Goal: Information Seeking & Learning: Learn about a topic

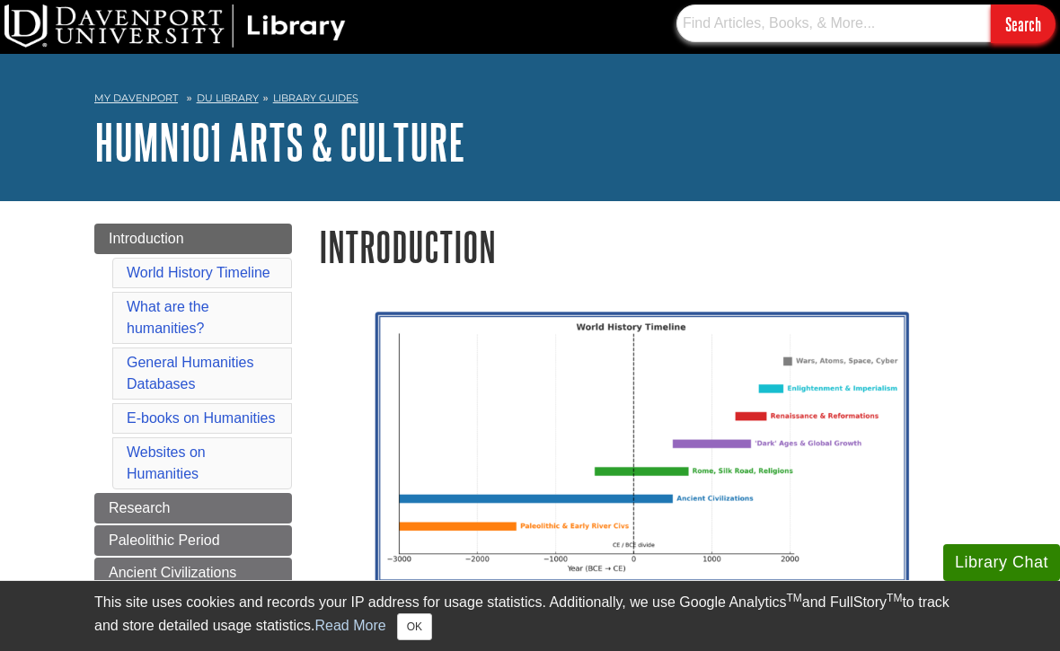
click at [918, 29] on input "text" at bounding box center [833, 23] width 314 height 38
click at [913, 31] on input "text" at bounding box center [833, 23] width 314 height 38
click at [721, 29] on input "text" at bounding box center [833, 23] width 314 height 38
paste input "Prehistoric cave symbolism, ritual, and shamanism"
type input "Prehistoric cave symbolism, ritual, and shamanism"
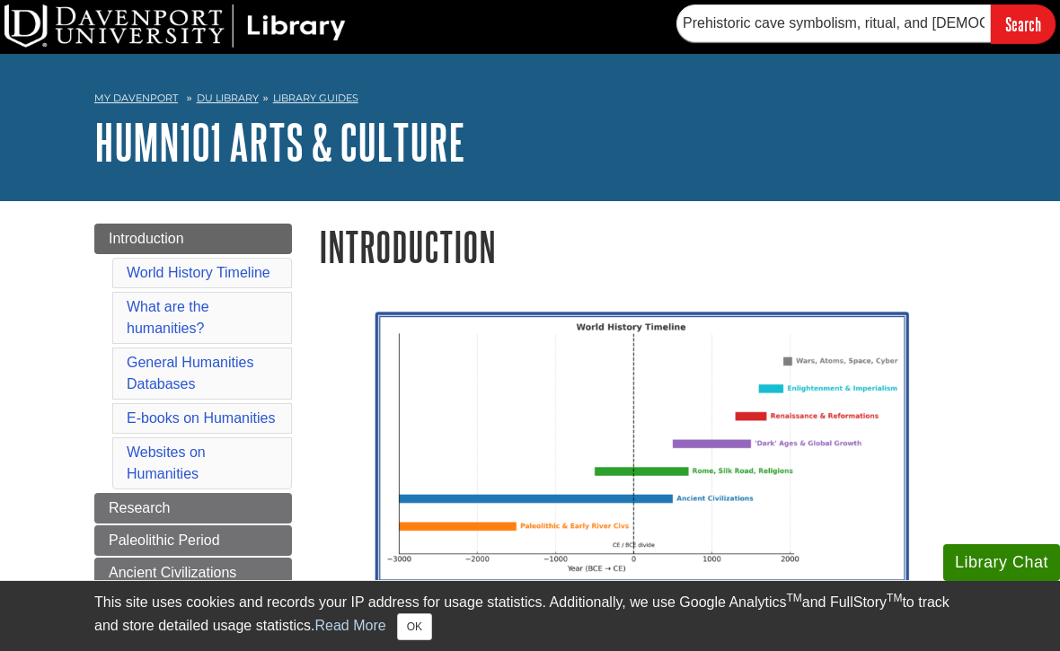
click at [1026, 29] on input "Search" at bounding box center [1023, 23] width 65 height 39
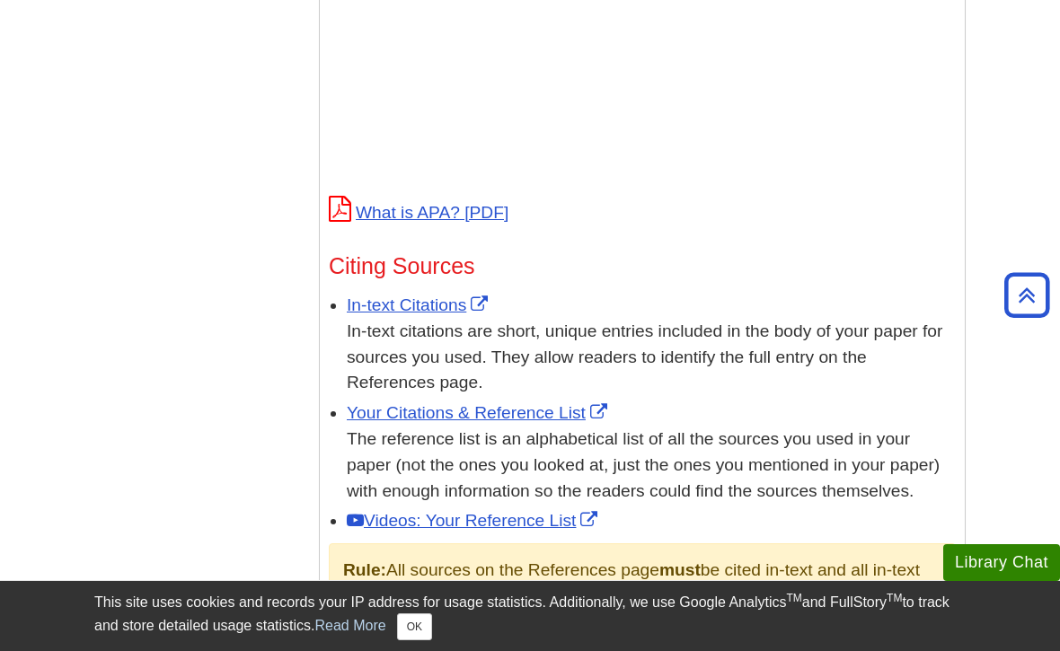
scroll to position [848, 0]
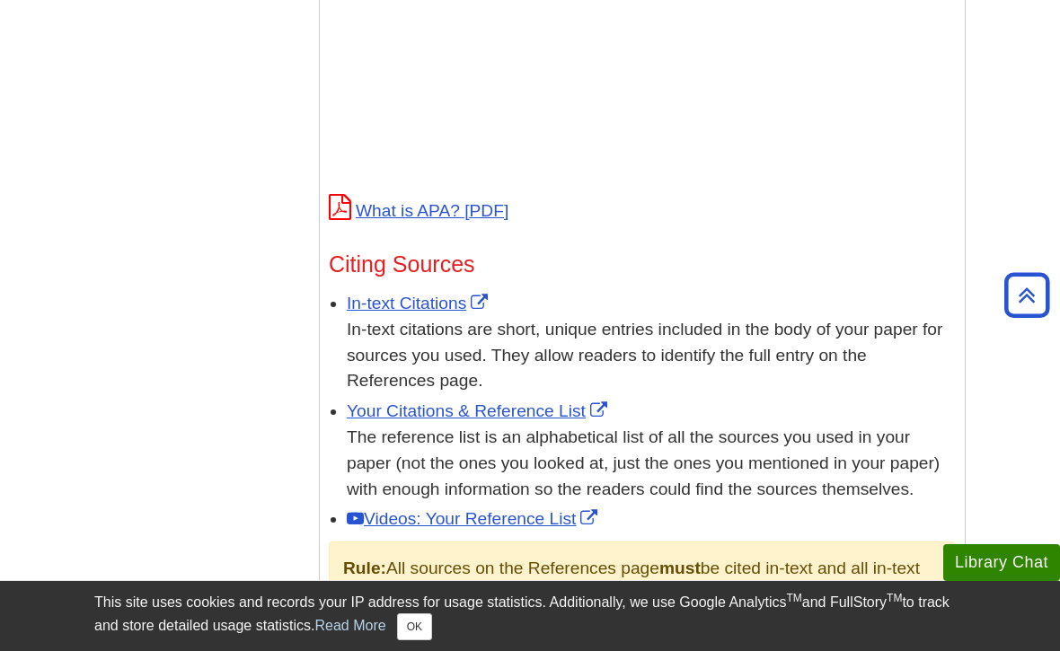
click at [393, 312] on link "In-text Citations" at bounding box center [420, 303] width 146 height 19
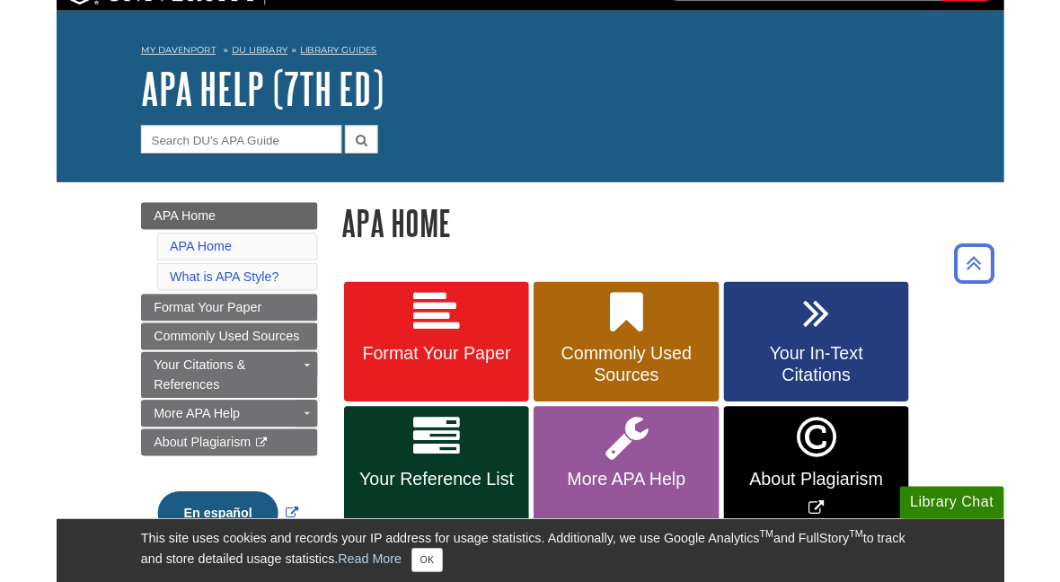
scroll to position [0, 0]
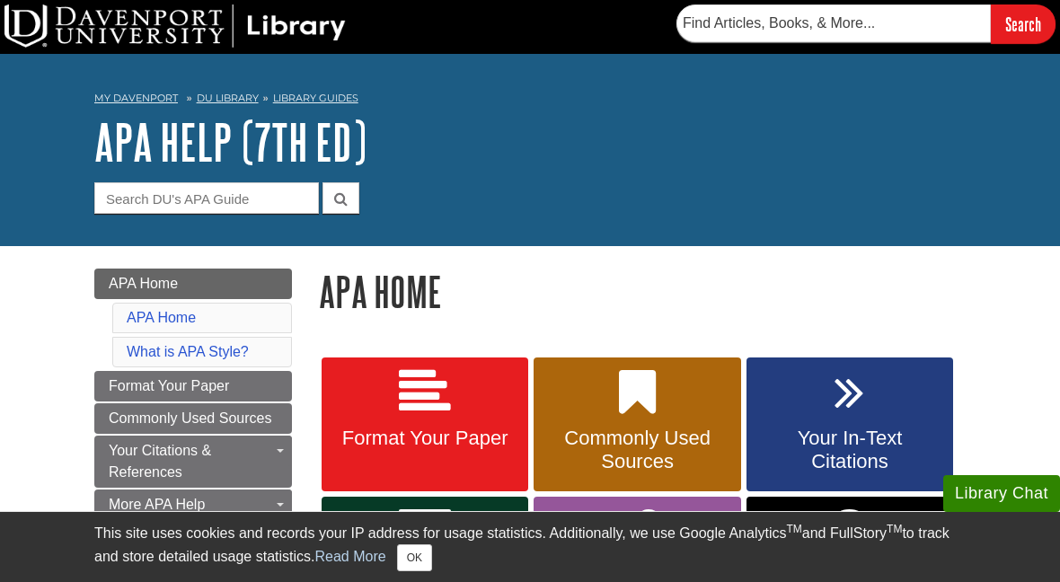
click at [412, 557] on button "OK" at bounding box center [414, 557] width 35 height 27
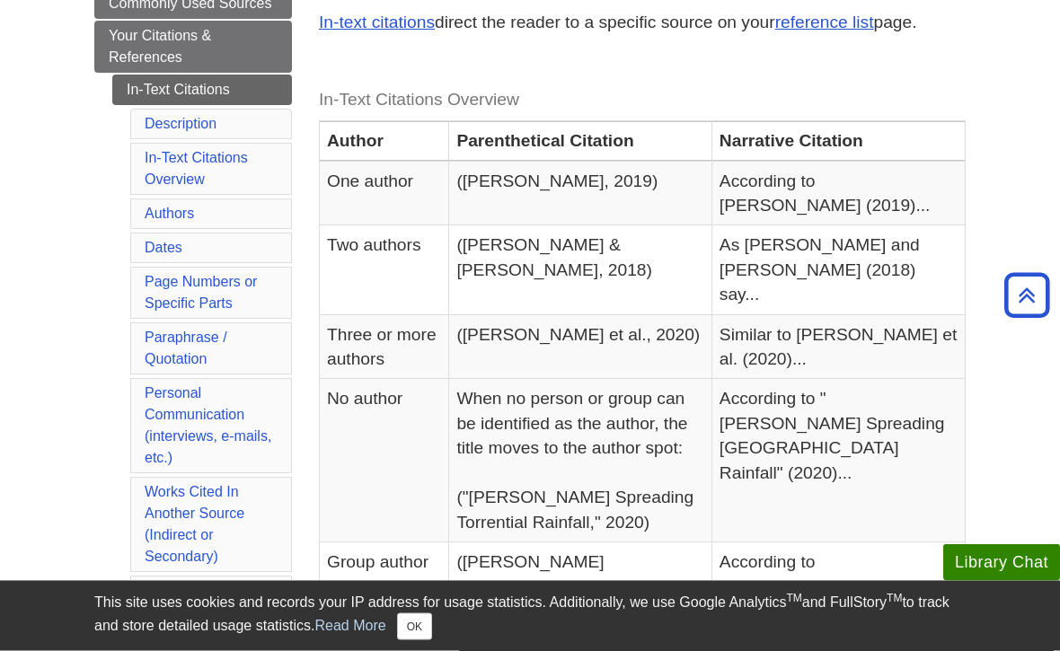
scroll to position [345, 0]
